Goal: Manage account settings

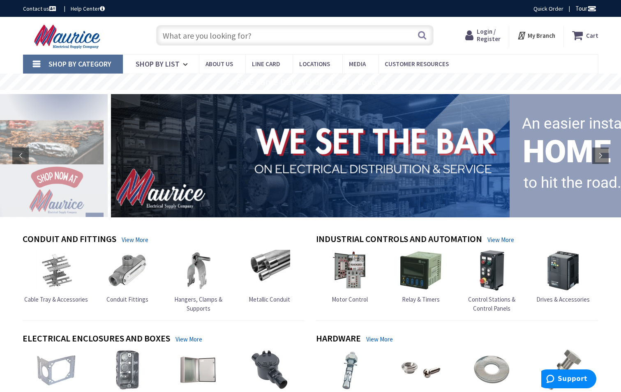
click at [489, 36] on span "Login / Register" at bounding box center [488, 35] width 24 height 15
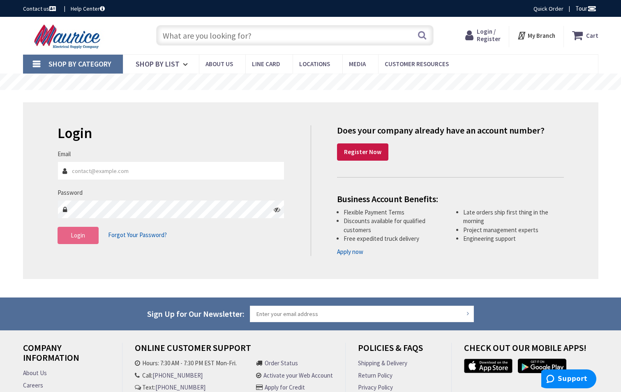
type input "[PERSON_NAME][EMAIL_ADDRESS][DOMAIN_NAME]"
click at [80, 240] on button "Login" at bounding box center [78, 235] width 41 height 17
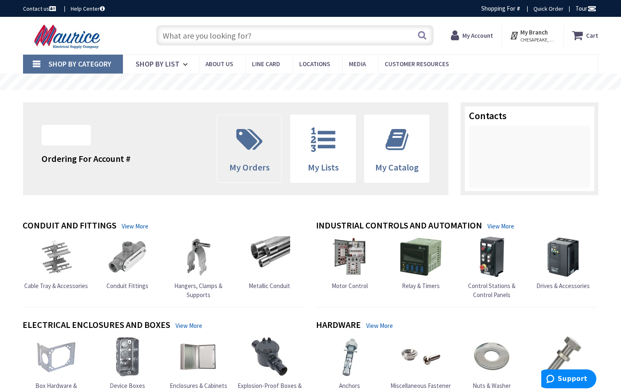
click at [235, 151] on icon at bounding box center [249, 139] width 35 height 25
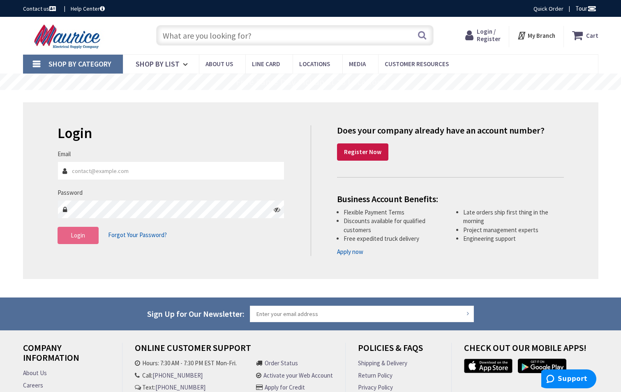
type input "[PERSON_NAME][EMAIL_ADDRESS][DOMAIN_NAME]"
click at [91, 233] on button "Login" at bounding box center [78, 235] width 41 height 17
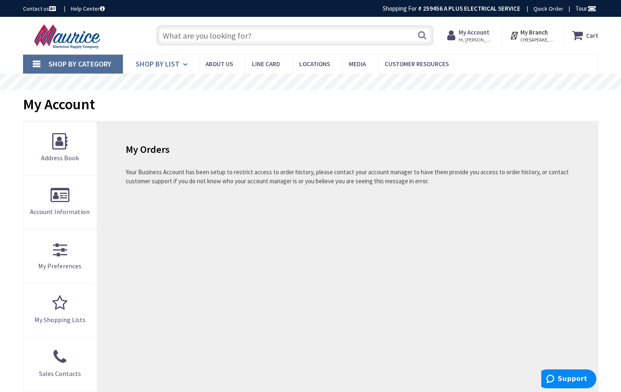
click at [177, 58] on link "Shop By List" at bounding box center [161, 64] width 76 height 19
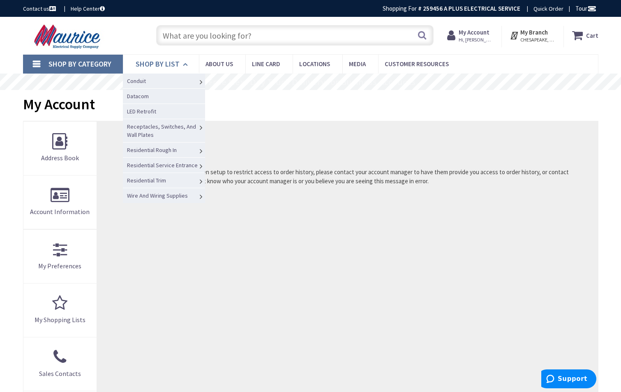
click at [187, 64] on icon at bounding box center [187, 64] width 8 height 18
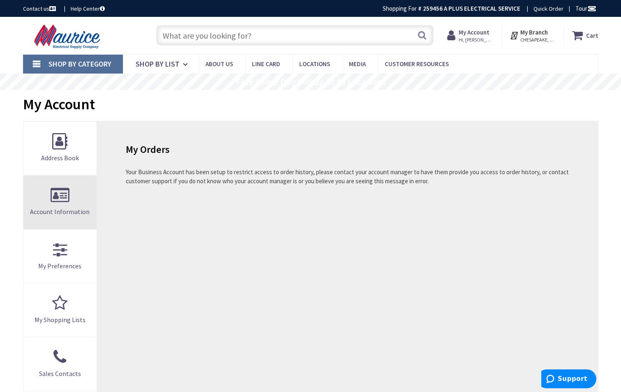
click at [56, 206] on link "Account Information" at bounding box center [60, 201] width 74 height 53
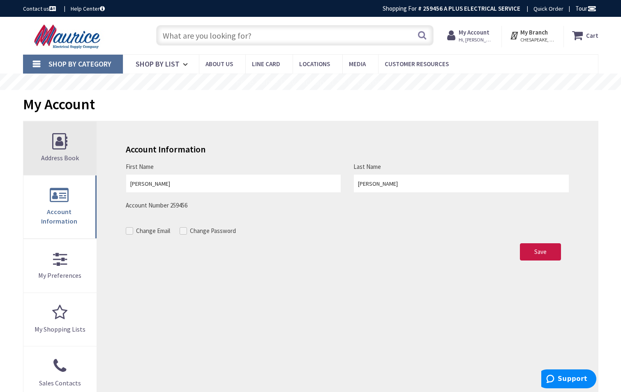
click at [52, 141] on link "Address Book" at bounding box center [60, 148] width 74 height 53
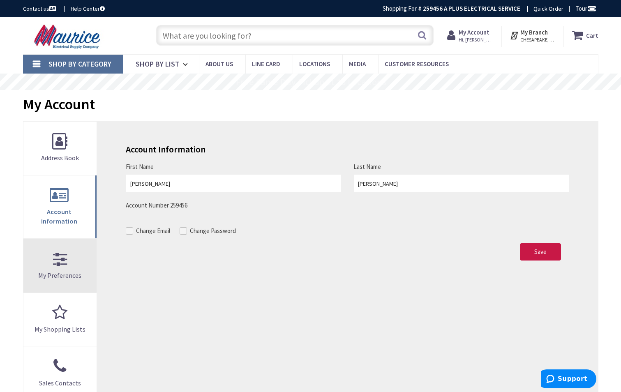
click at [58, 252] on link "My Preferences" at bounding box center [60, 265] width 74 height 53
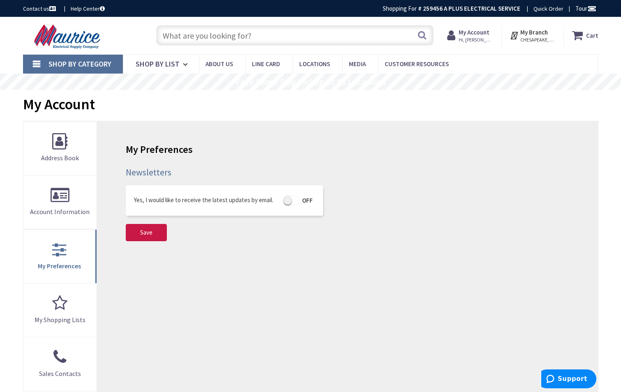
click at [43, 63] on link "Shop By Category" at bounding box center [73, 64] width 100 height 19
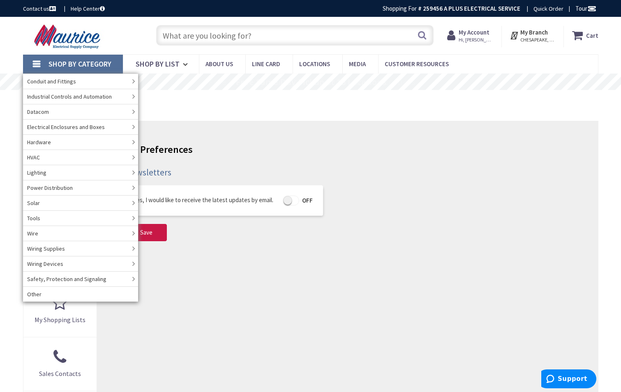
click at [43, 63] on link "Shop By Category" at bounding box center [73, 64] width 100 height 19
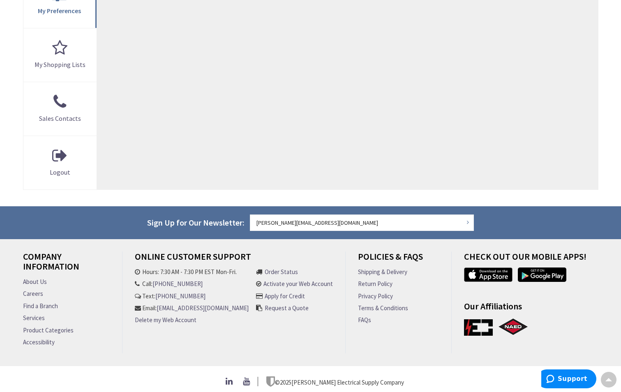
scroll to position [262, 0]
